Goal: Find specific page/section: Find specific page/section

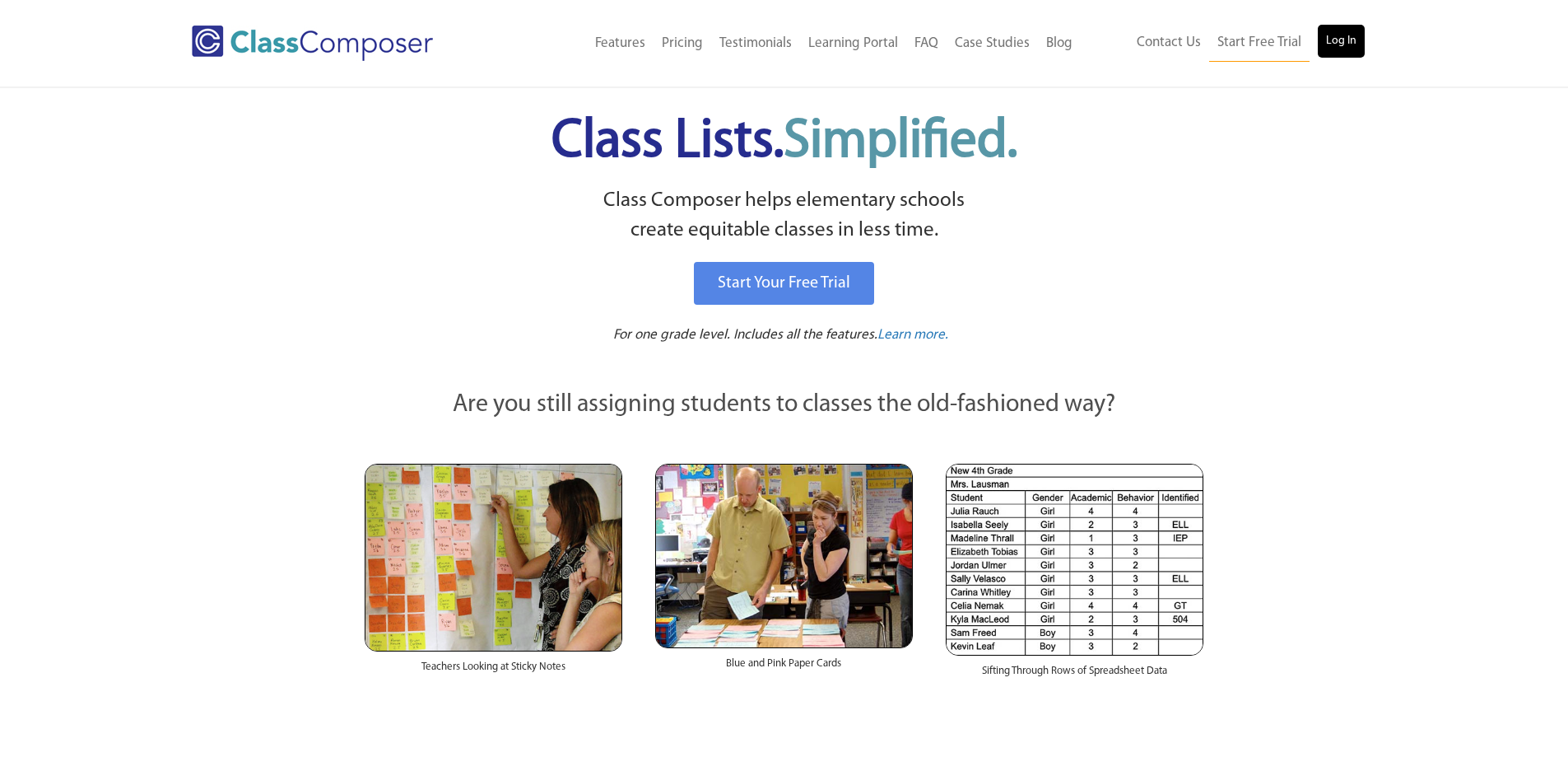
drag, startPoint x: 1373, startPoint y: 45, endPoint x: 1348, endPoint y: 46, distance: 25.0
click at [1360, 46] on div "Contact Us Start Free Trial Log In" at bounding box center [1230, 44] width 297 height 37
click at [1344, 46] on link "Log In" at bounding box center [1341, 41] width 47 height 33
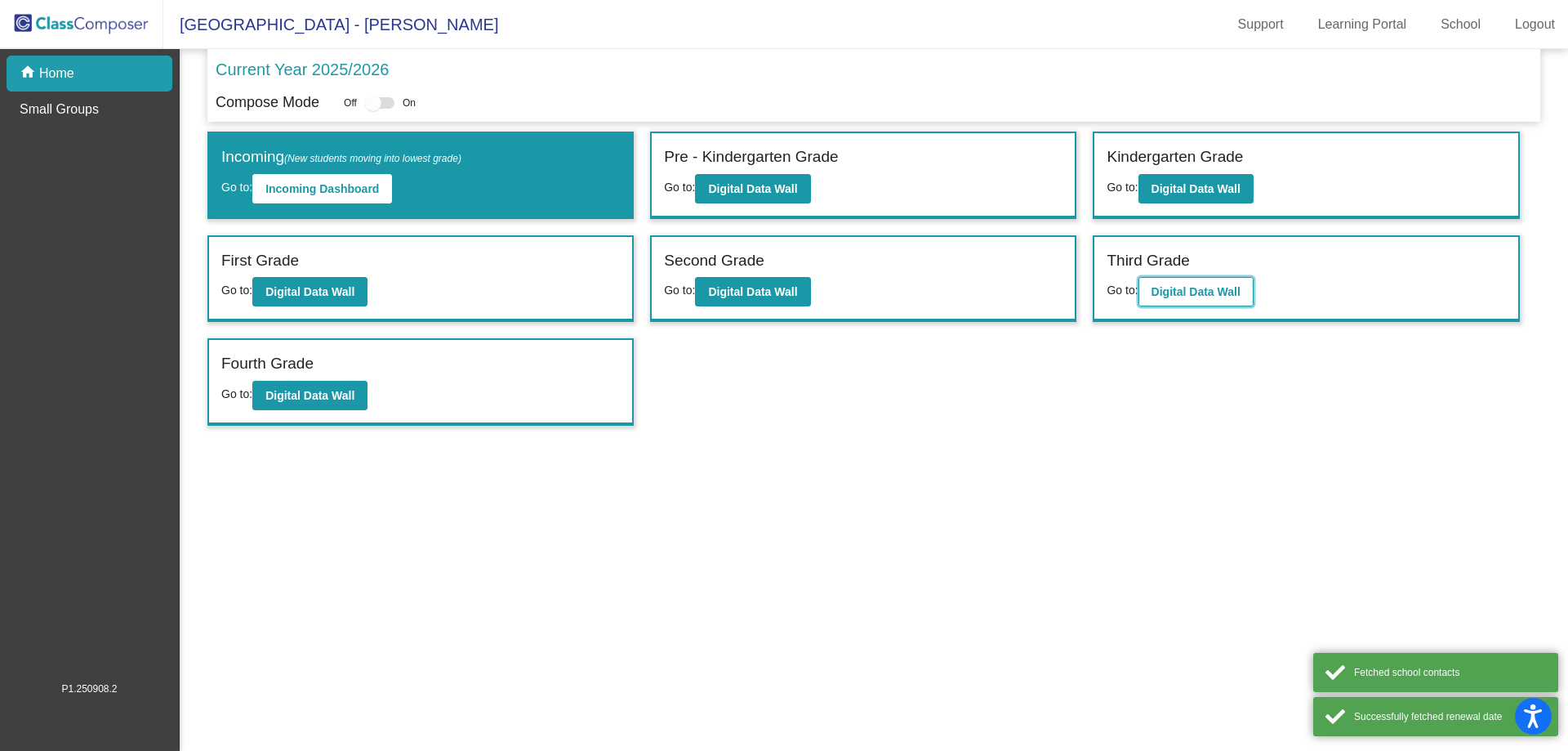
click at [1158, 289] on b "Digital Data Wall" at bounding box center [1195, 291] width 89 height 13
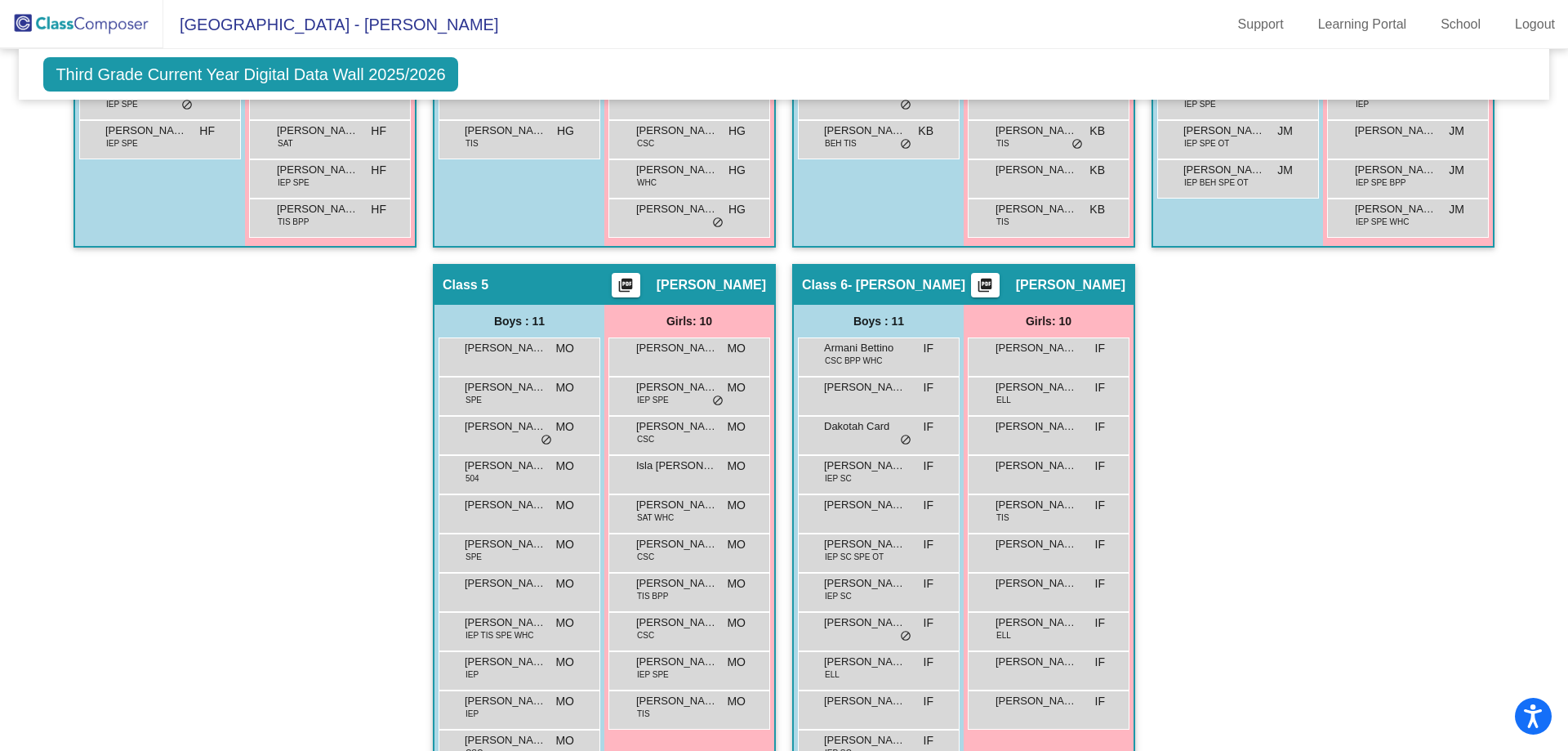
scroll to position [408, 0]
